Goal: Information Seeking & Learning: Learn about a topic

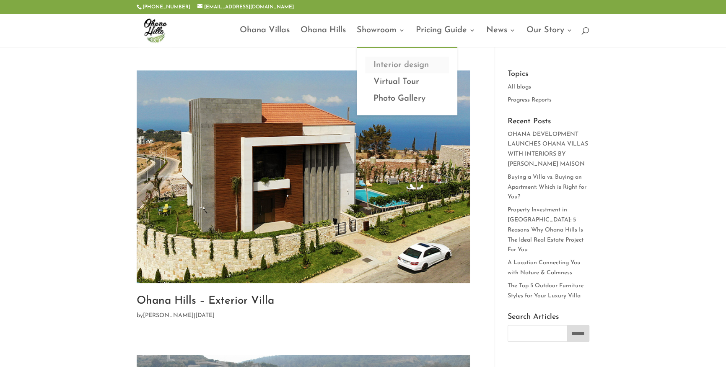
click at [398, 67] on link "Interior design" at bounding box center [407, 65] width 84 height 17
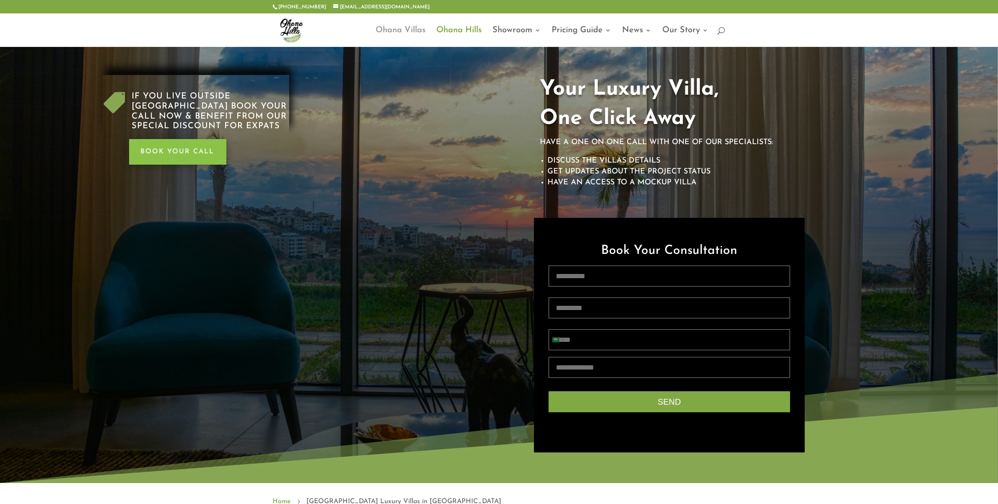
click at [407, 30] on link "Ohana Villas" at bounding box center [401, 37] width 50 height 20
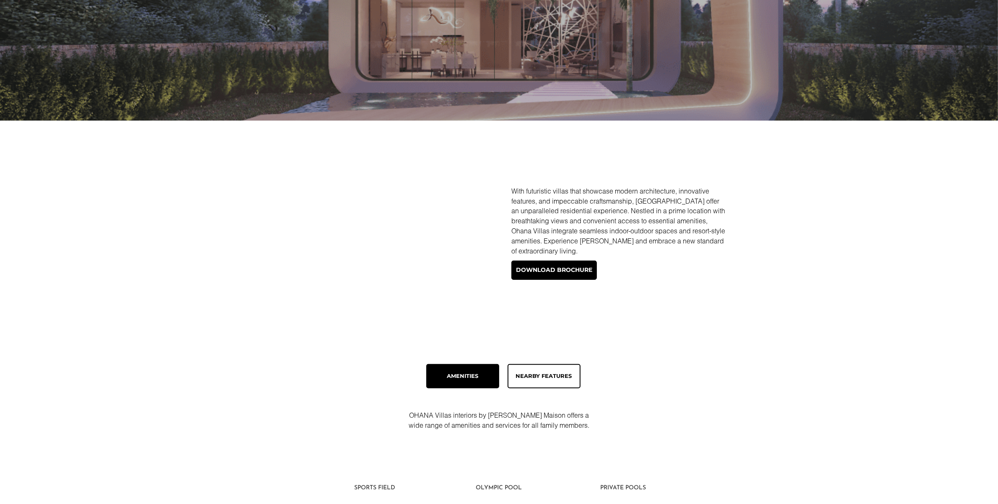
scroll to position [262, 0]
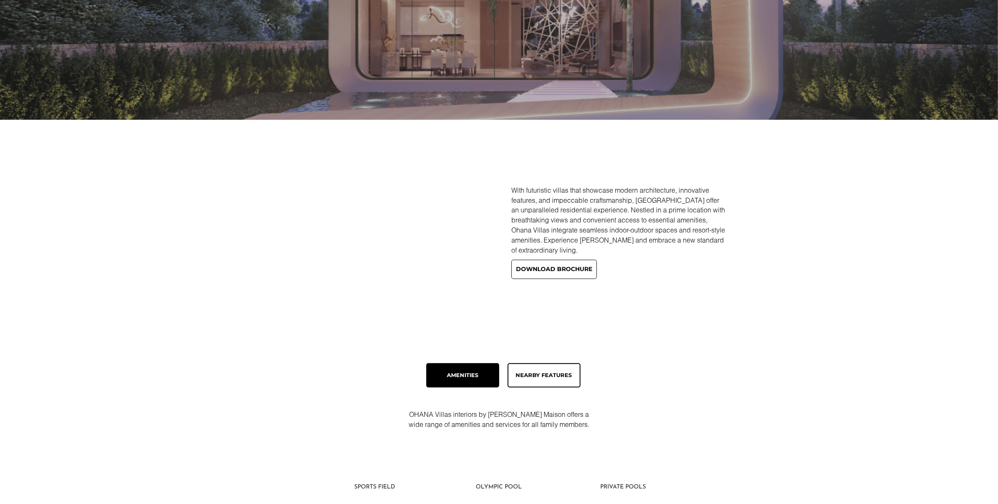
click at [564, 269] on link "Download brochure" at bounding box center [553, 269] width 85 height 19
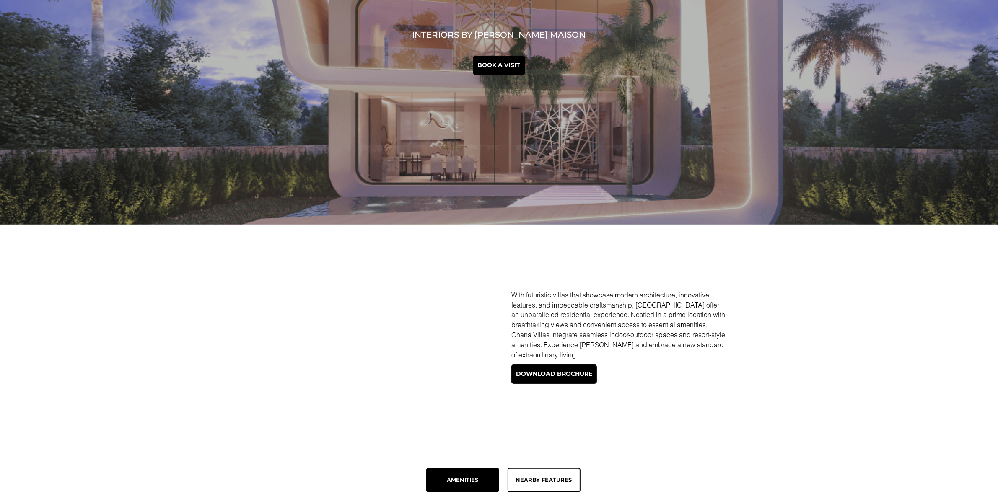
scroll to position [156, 0]
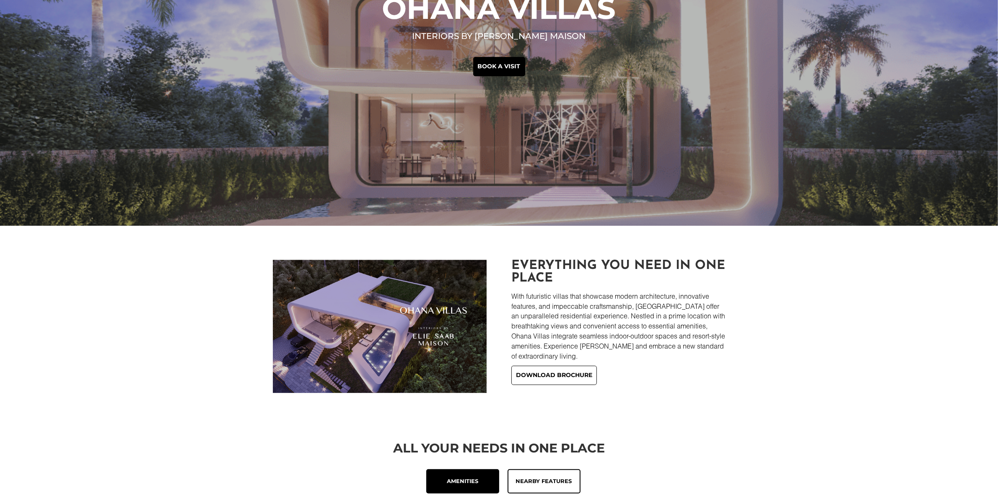
click at [540, 375] on link "Download brochure" at bounding box center [553, 375] width 85 height 19
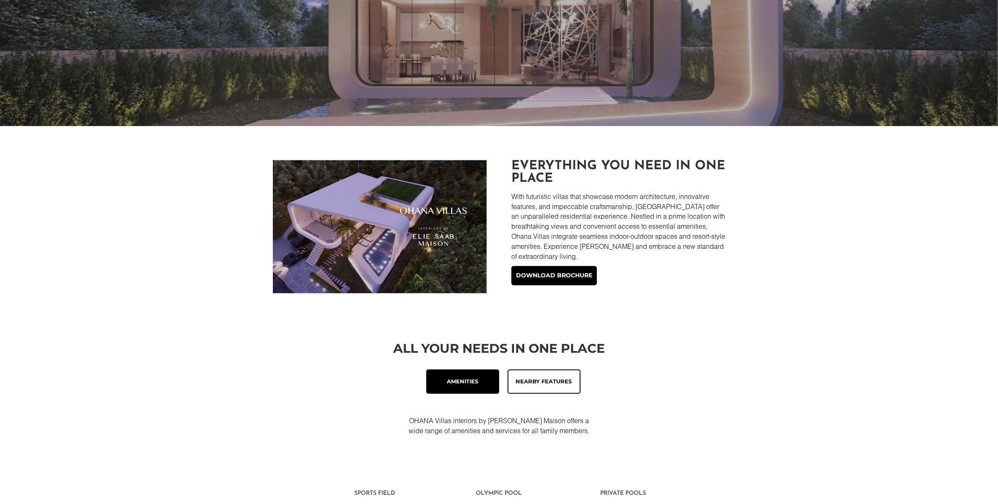
scroll to position [262, 0]
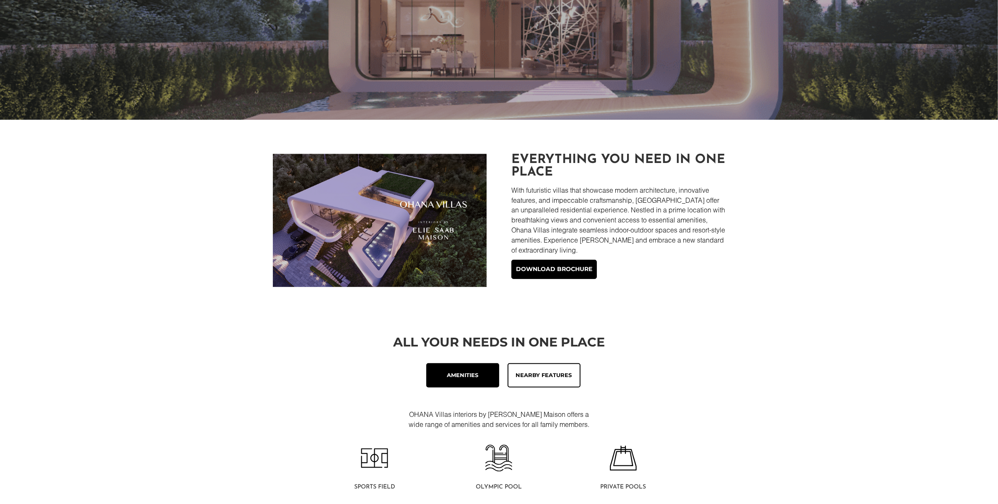
click at [523, 372] on div "Nearby Features" at bounding box center [544, 375] width 59 height 10
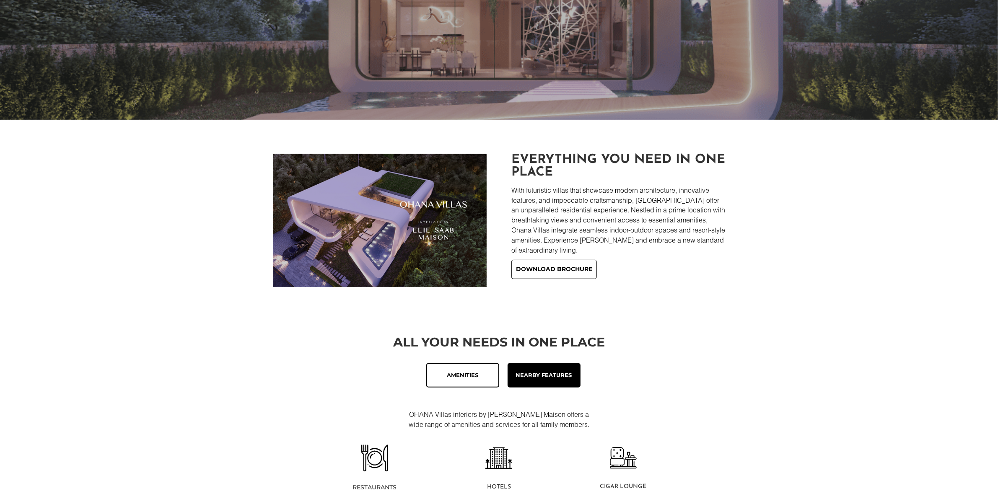
click at [533, 271] on link "Download brochure" at bounding box center [553, 269] width 85 height 19
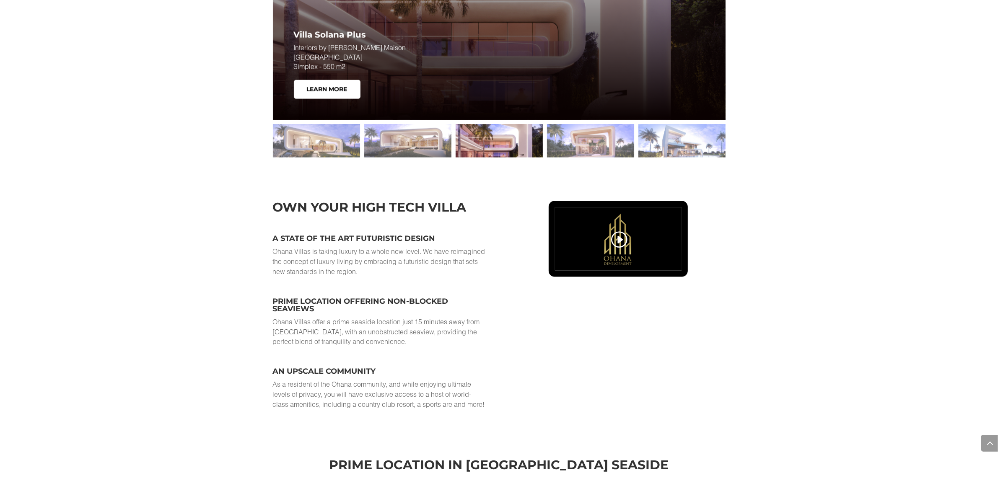
scroll to position [1519, 0]
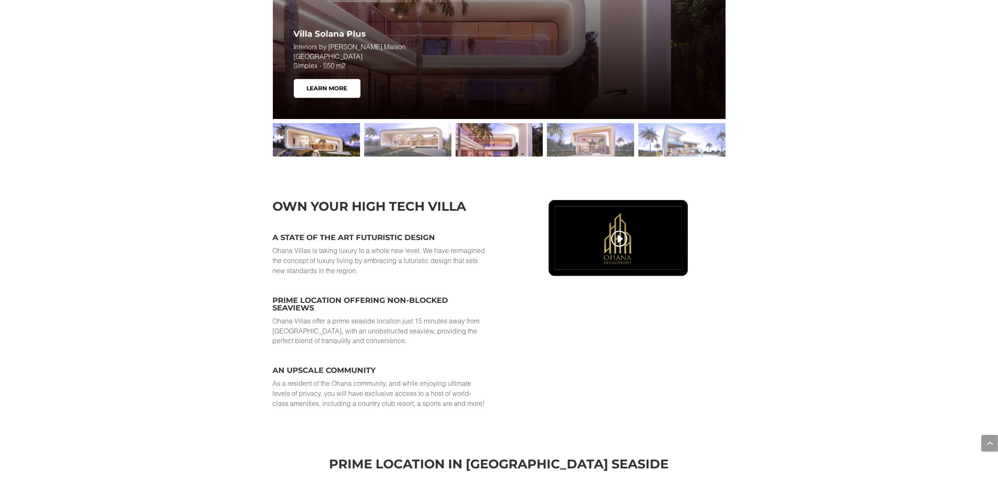
click at [339, 149] on div at bounding box center [316, 140] width 87 height 34
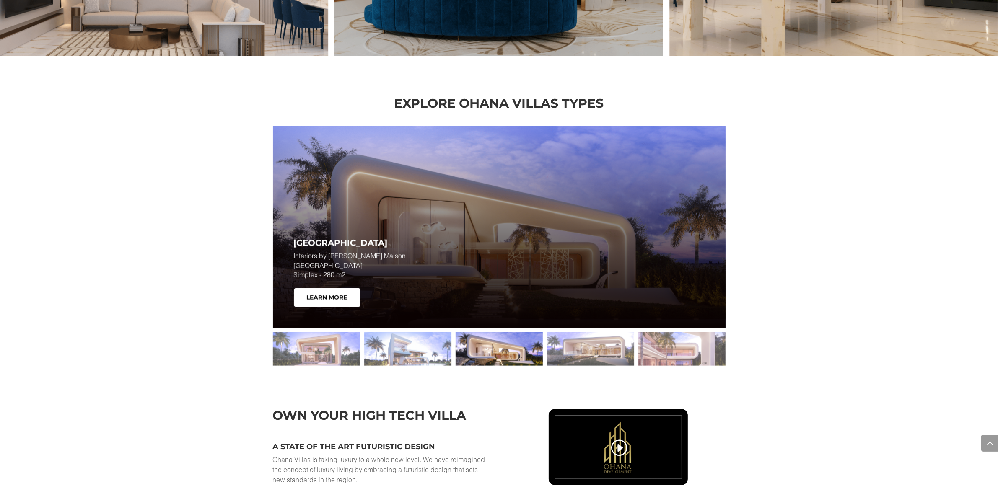
scroll to position [1309, 0]
click at [389, 347] on div at bounding box center [407, 350] width 87 height 34
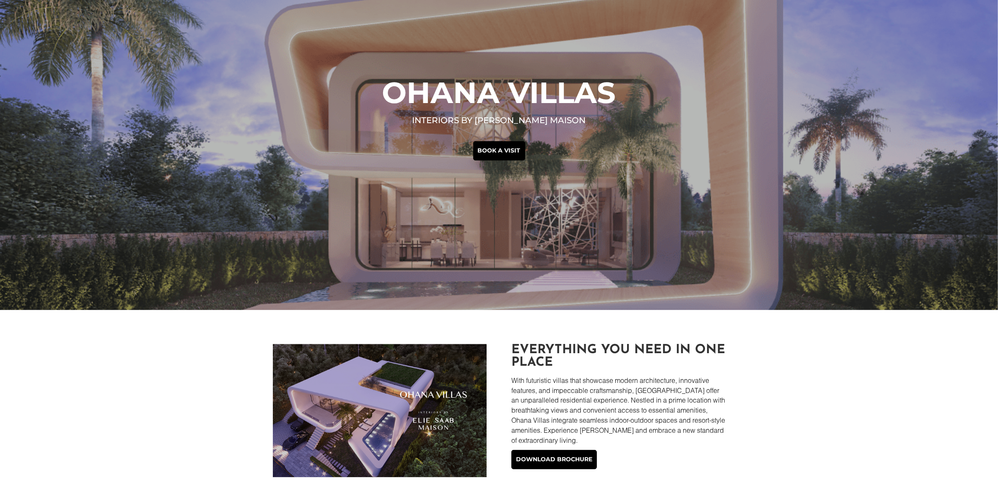
scroll to position [0, 0]
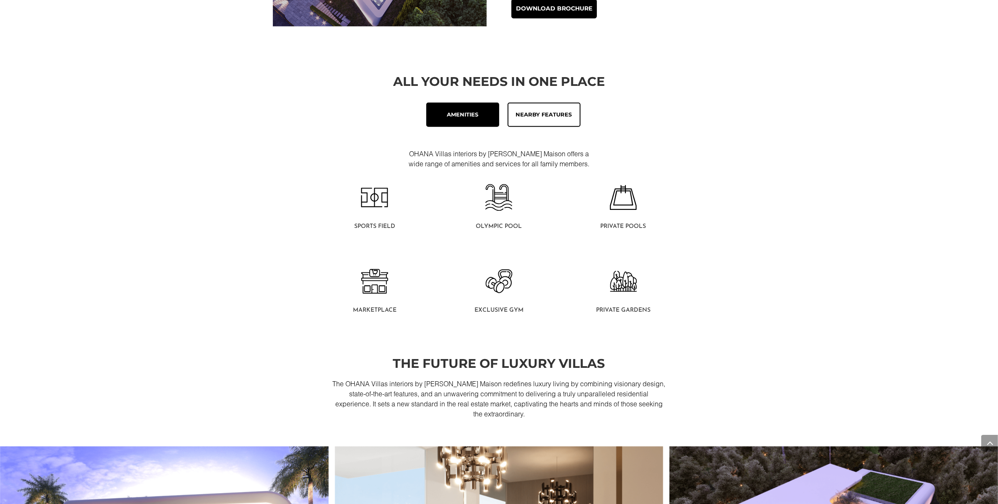
scroll to position [522, 0]
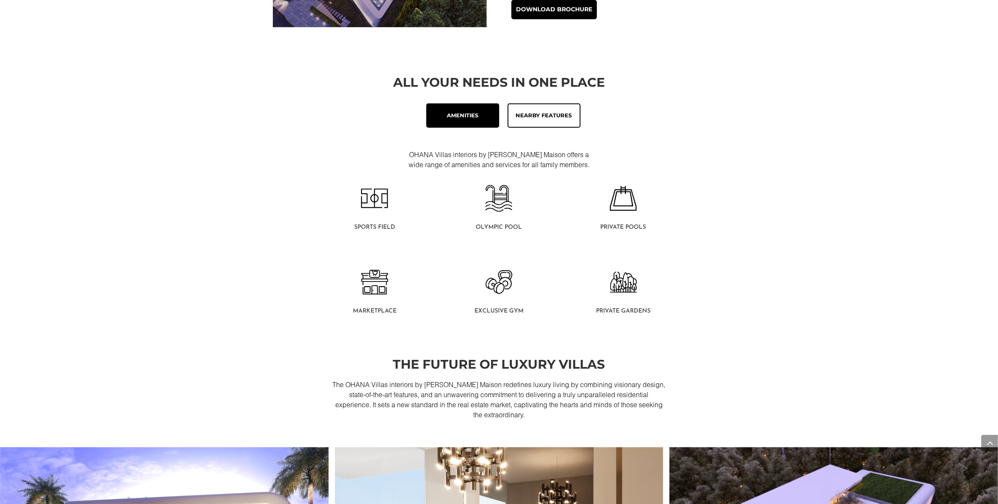
click at [505, 202] on img at bounding box center [498, 198] width 27 height 27
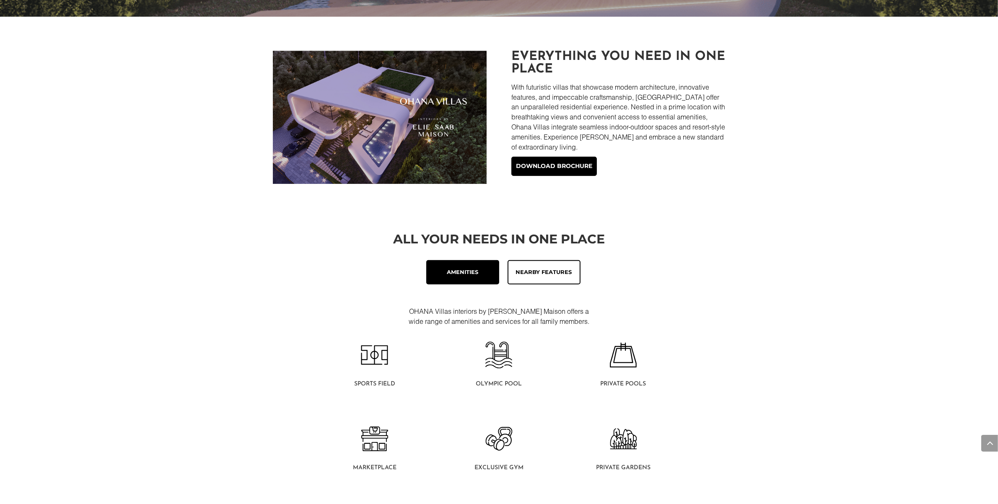
scroll to position [365, 0]
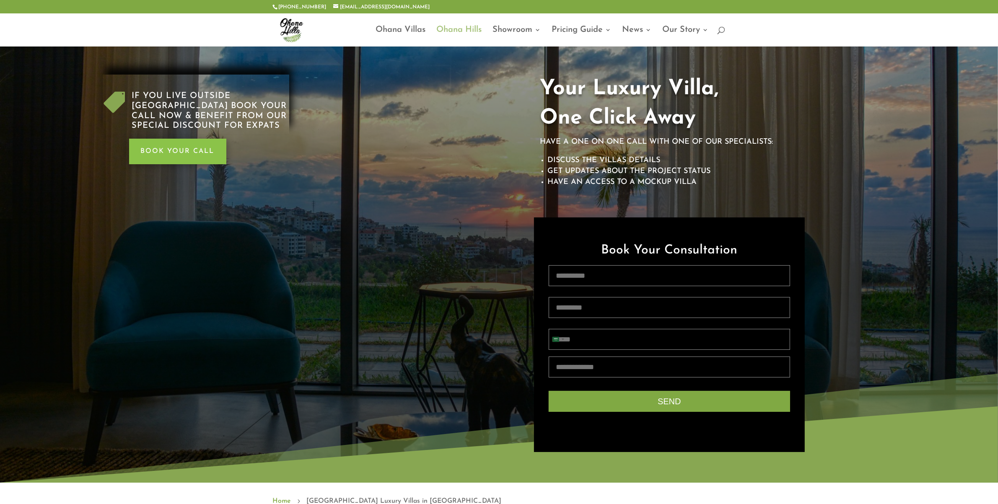
click at [462, 28] on link "Ohana Hills" at bounding box center [459, 37] width 45 height 20
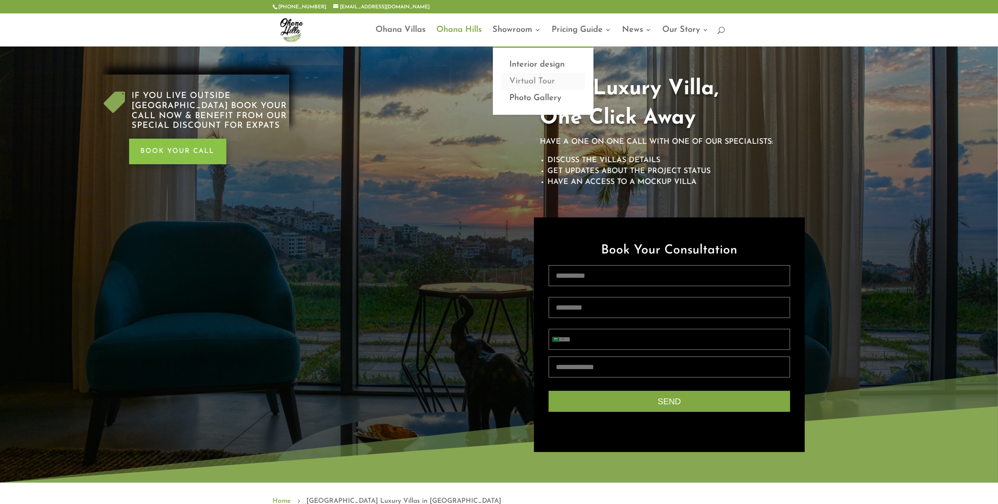
click at [551, 86] on link "Virtual Tour" at bounding box center [543, 81] width 84 height 17
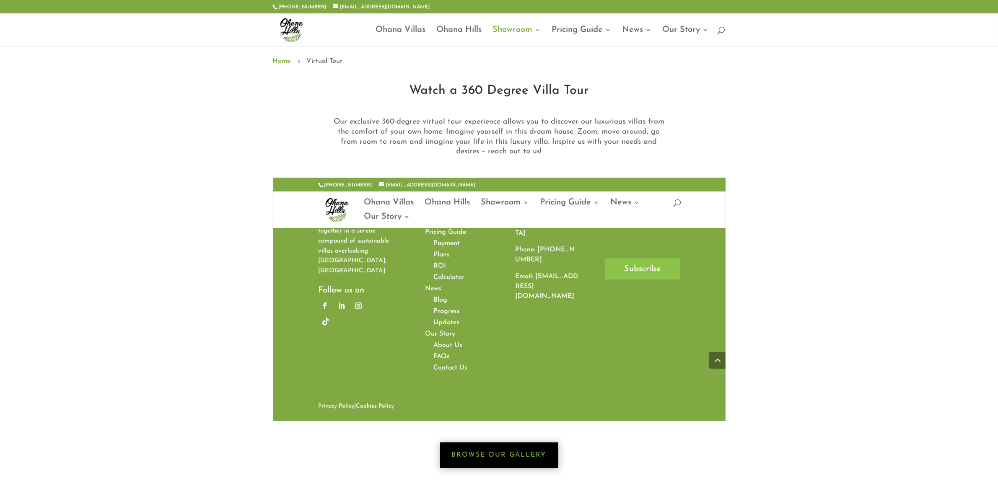
click at [501, 449] on link "Browse Our Gallery" at bounding box center [499, 455] width 118 height 26
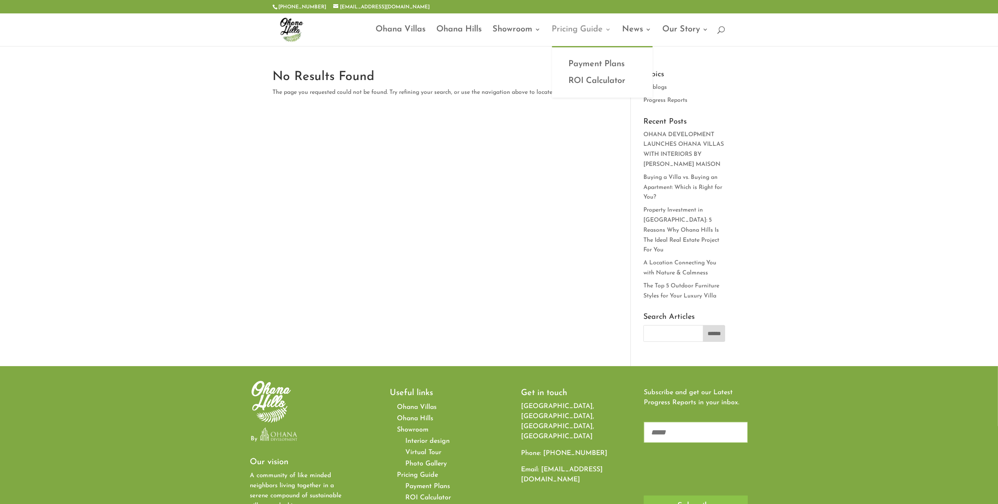
click at [608, 31] on link "Pricing Guide" at bounding box center [581, 36] width 59 height 20
click at [590, 82] on link "ROI Calculator" at bounding box center [602, 81] width 84 height 17
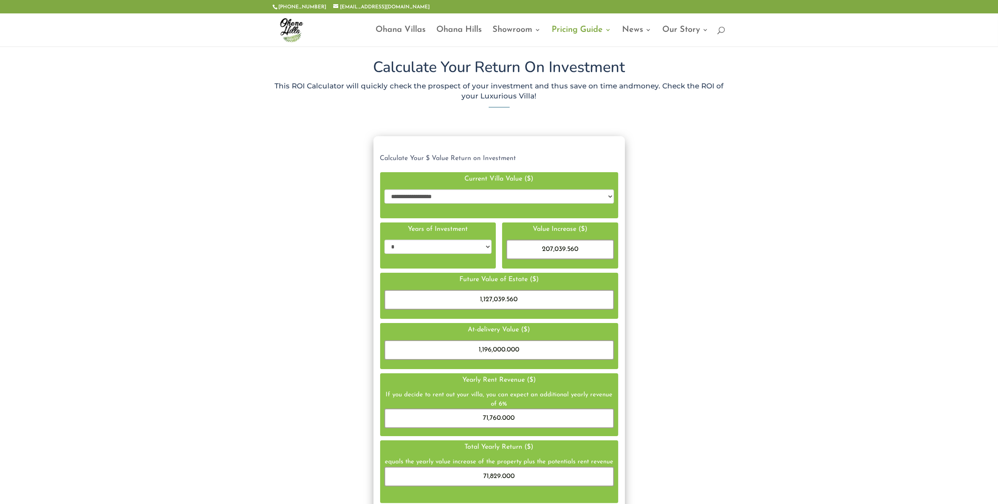
click at [606, 194] on select "**********" at bounding box center [499, 196] width 230 height 14
select select "**********"
click at [384, 189] on select "**********" at bounding box center [499, 196] width 230 height 14
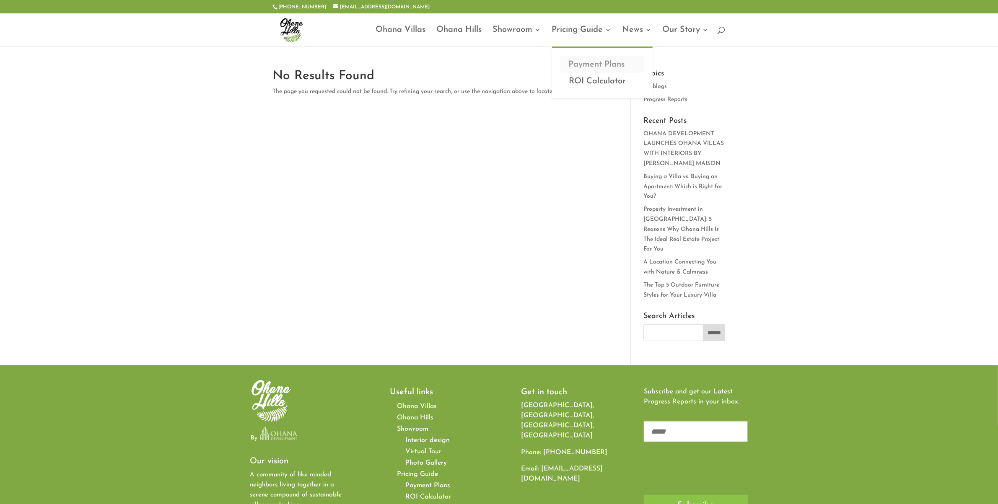
click at [587, 64] on link "Payment Plans" at bounding box center [602, 64] width 84 height 17
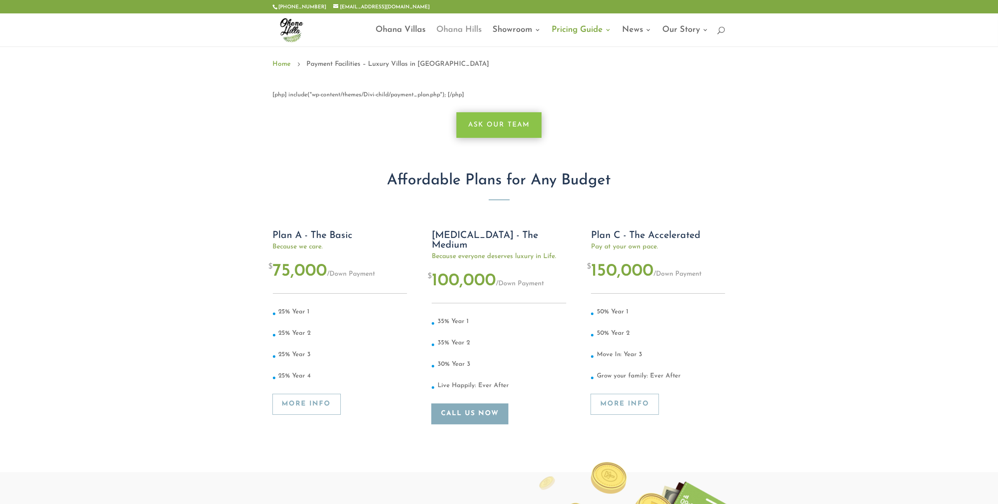
click at [445, 27] on link "Ohana Hills" at bounding box center [459, 37] width 45 height 20
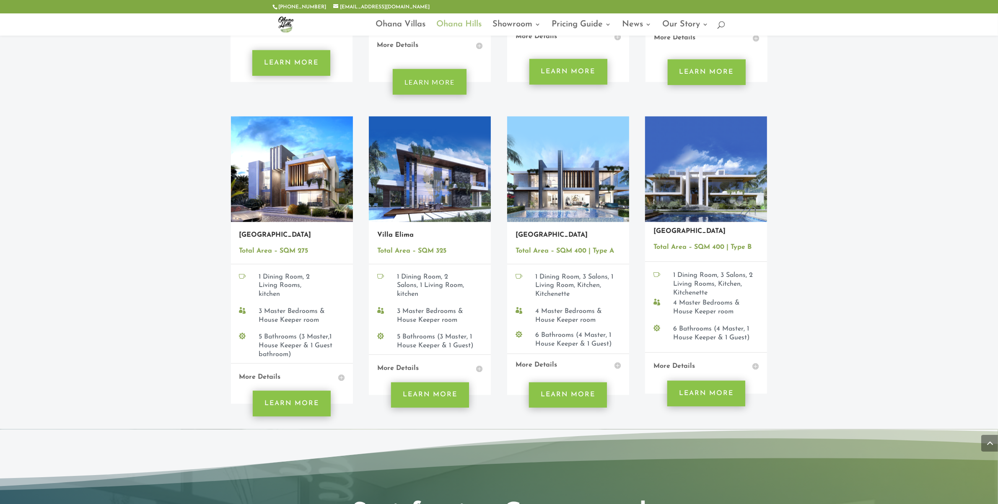
scroll to position [628, 0]
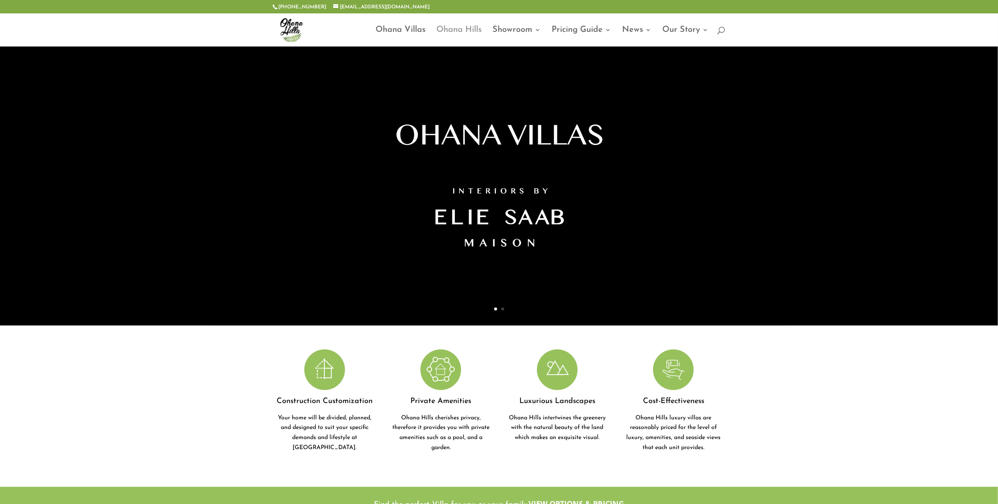
click at [455, 28] on link "Ohana Hills" at bounding box center [459, 37] width 45 height 20
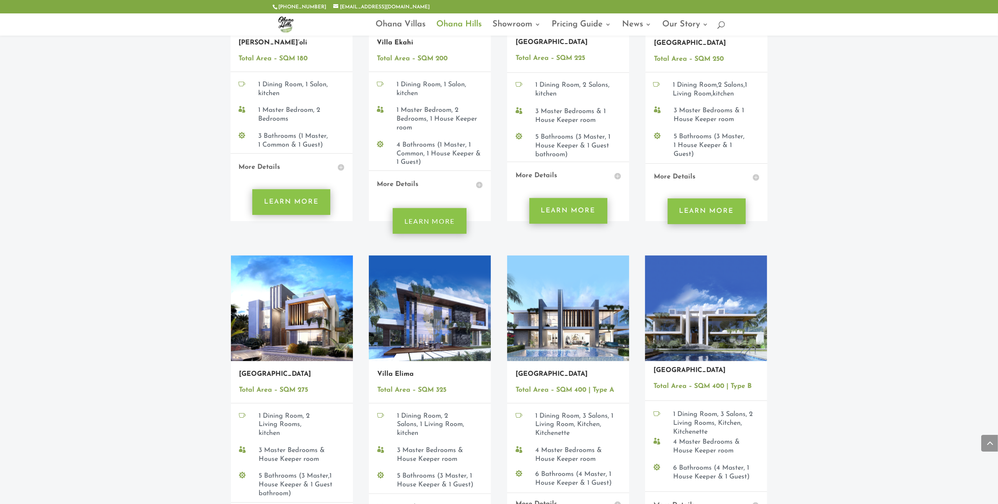
scroll to position [786, 0]
